Goal: Information Seeking & Learning: Learn about a topic

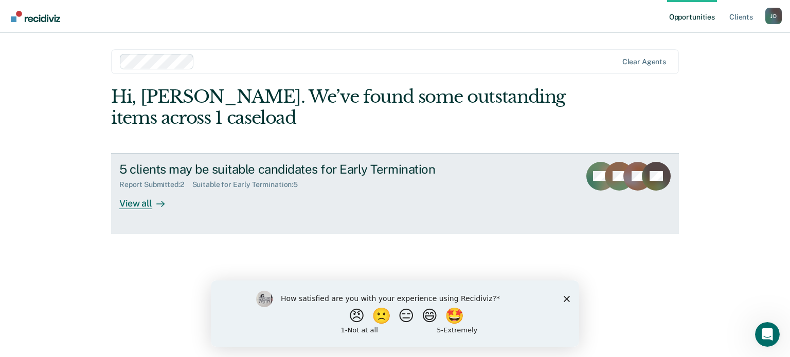
click at [154, 202] on div at bounding box center [158, 204] width 12 height 12
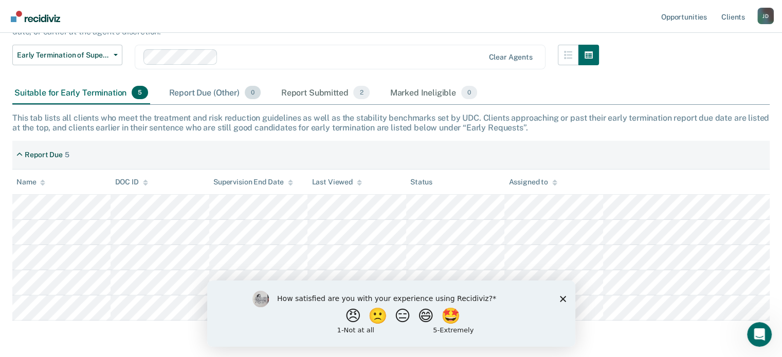
scroll to position [130, 0]
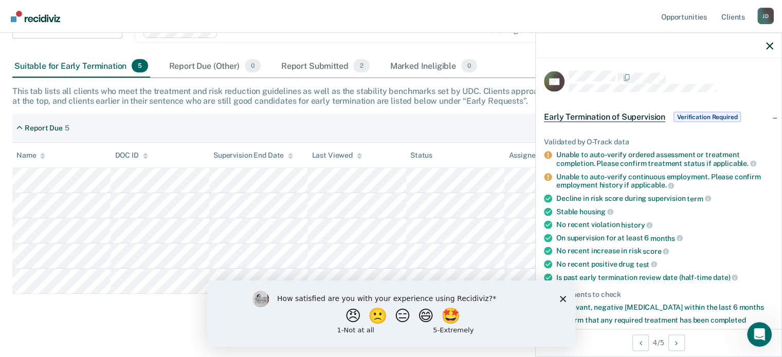
click at [565, 299] on icon "Close survey" at bounding box center [563, 299] width 6 height 6
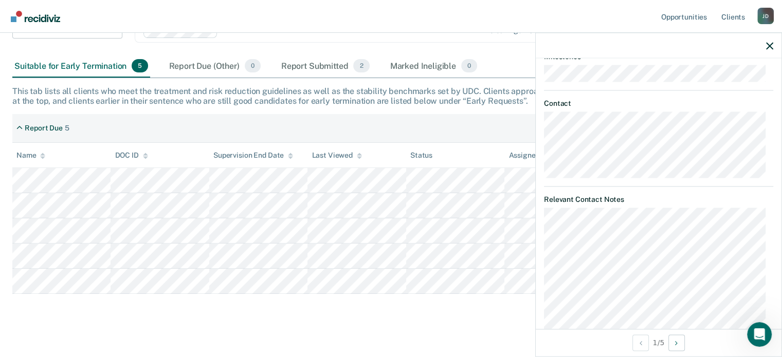
scroll to position [529, 0]
click at [460, 307] on div "Early Termination of Supervision The [US_STATE] Sentencing Commission’s 2025 Ad…" at bounding box center [391, 132] width 758 height 383
click at [766, 48] on icon "button" at bounding box center [769, 45] width 7 height 7
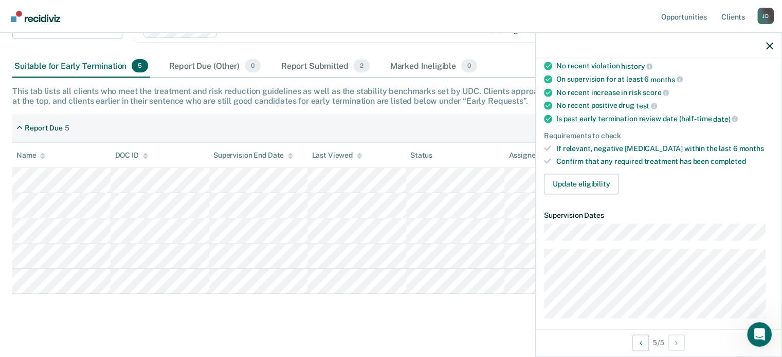
scroll to position [0, 0]
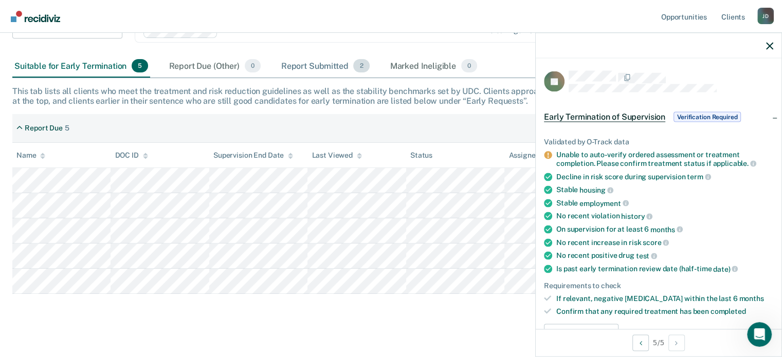
click at [311, 55] on div "Report Submitted 2" at bounding box center [325, 66] width 93 height 23
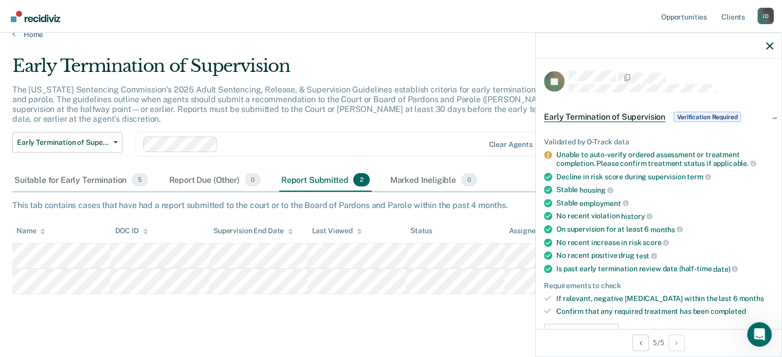
click at [765, 43] on div at bounding box center [659, 46] width 246 height 26
click at [772, 47] on icon "button" at bounding box center [769, 45] width 7 height 7
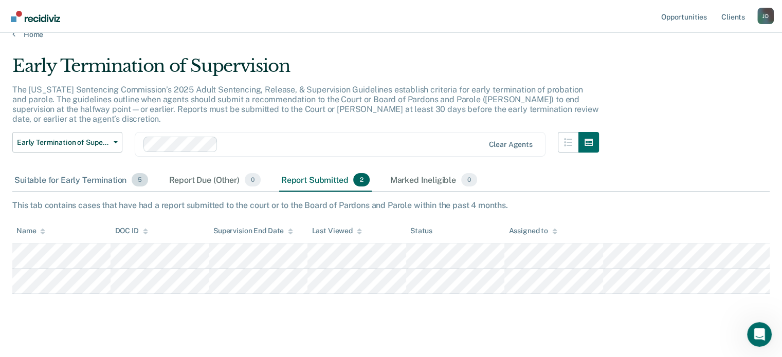
click at [128, 170] on div "Suitable for Early Termination 5" at bounding box center [81, 180] width 138 height 23
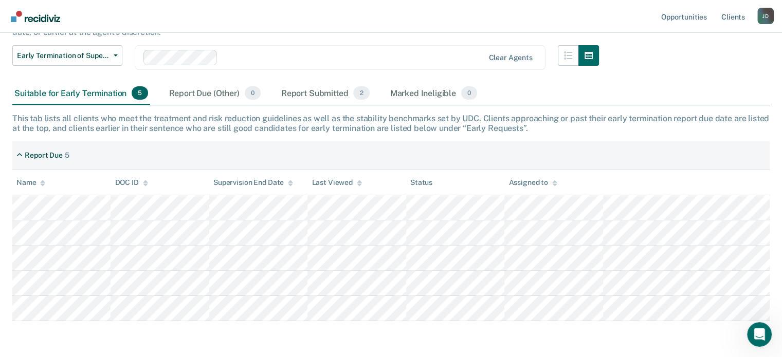
scroll to position [130, 0]
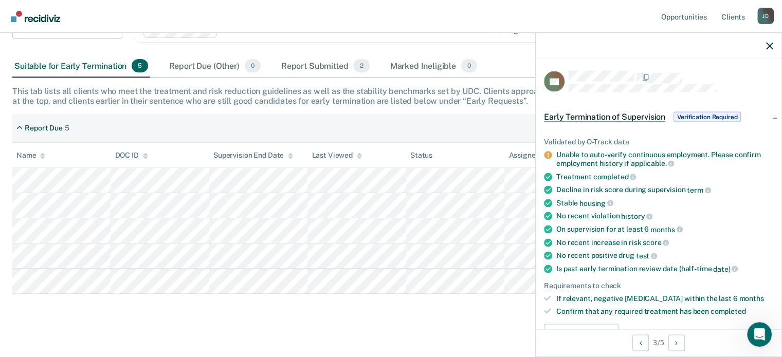
click at [183, 303] on div "Early Termination of Supervision The [US_STATE] Sentencing Commission’s 2025 Ad…" at bounding box center [391, 132] width 758 height 383
